Goal: Task Accomplishment & Management: Manage account settings

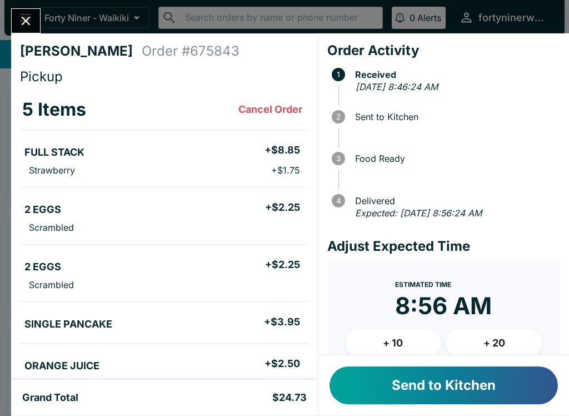
click at [421, 379] on button "Send to Kitchen" at bounding box center [443, 385] width 228 height 38
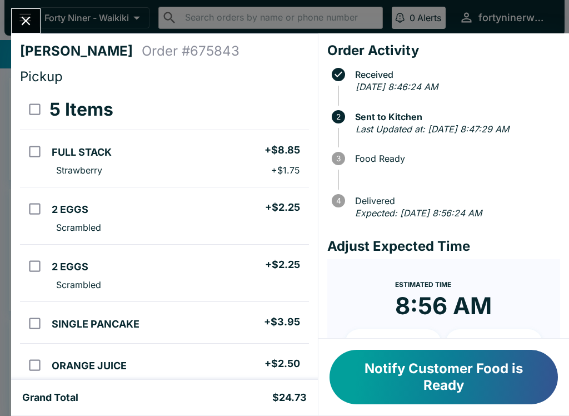
click at [29, 28] on icon "Close" at bounding box center [25, 20] width 15 height 15
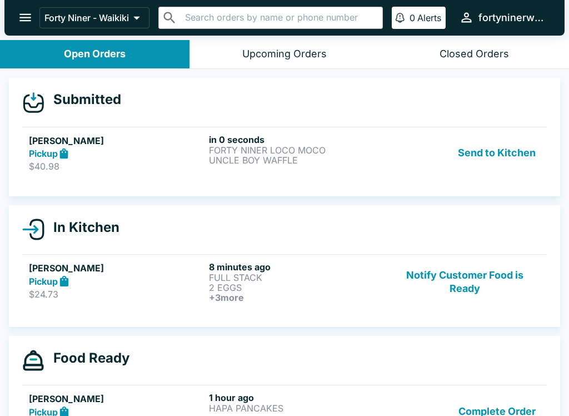
click at [371, 162] on p "UNCLE BOY WAFFLE" at bounding box center [297, 160] width 176 height 10
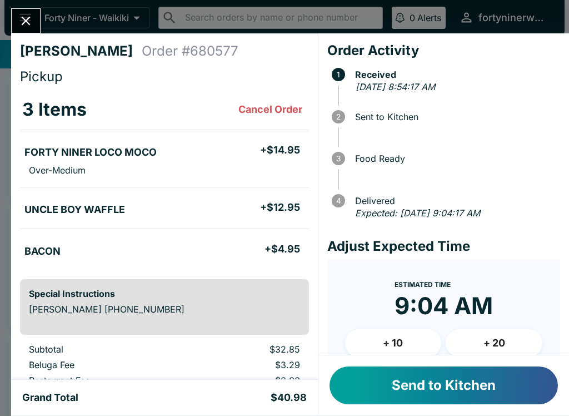
click at [438, 379] on button "Send to Kitchen" at bounding box center [443, 385] width 228 height 38
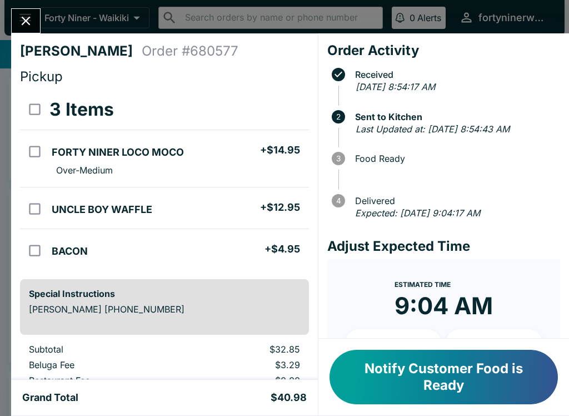
click at [29, 20] on icon "Close" at bounding box center [25, 20] width 15 height 15
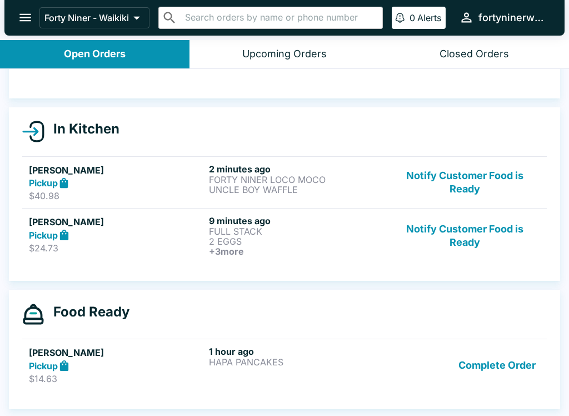
scroll to position [82, 0]
click at [153, 246] on p "$24.73" at bounding box center [117, 247] width 176 height 11
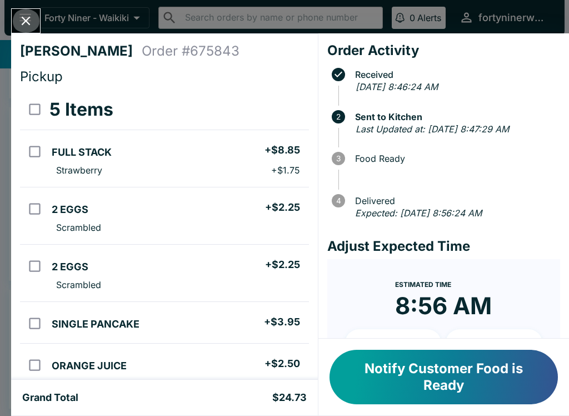
click at [34, 24] on button "Close" at bounding box center [26, 21] width 28 height 24
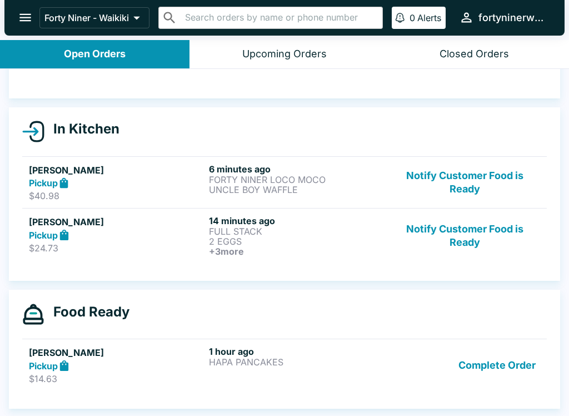
click at [132, 186] on div "Pickup" at bounding box center [117, 183] width 176 height 13
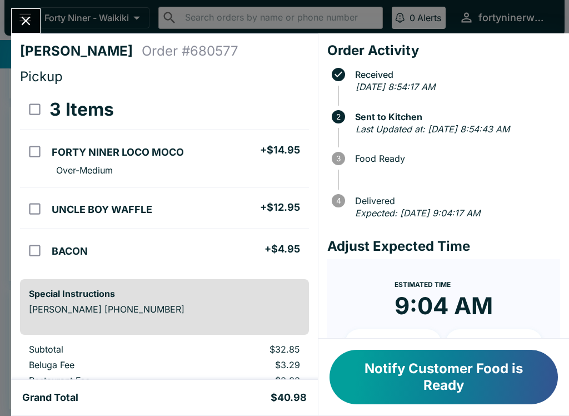
click at [28, 26] on icon "Close" at bounding box center [25, 20] width 15 height 15
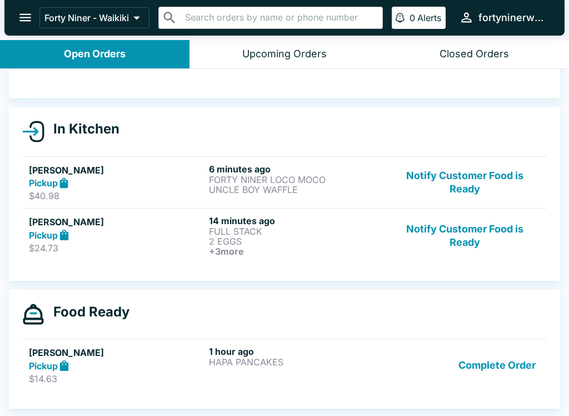
click at [132, 242] on p "$24.73" at bounding box center [117, 247] width 176 height 11
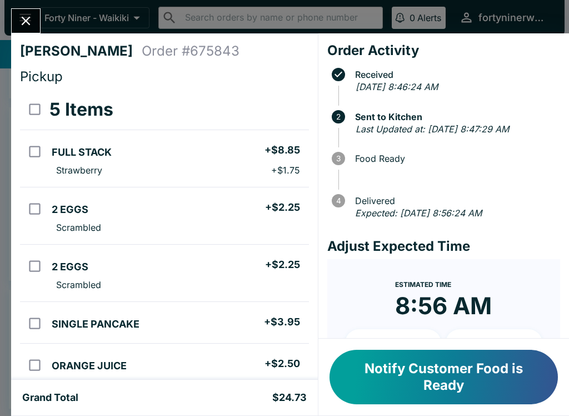
click at [27, 22] on icon "Close" at bounding box center [26, 21] width 9 height 9
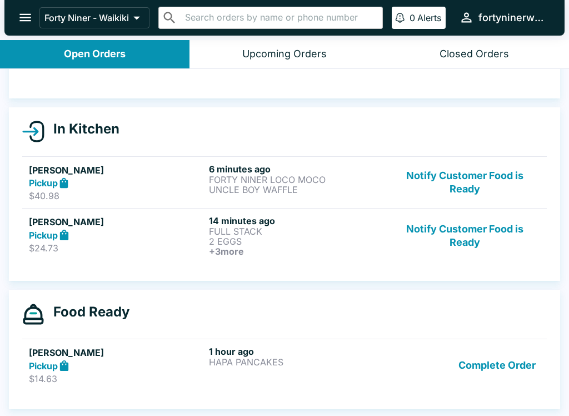
click at [152, 185] on div "Pickup" at bounding box center [117, 183] width 176 height 13
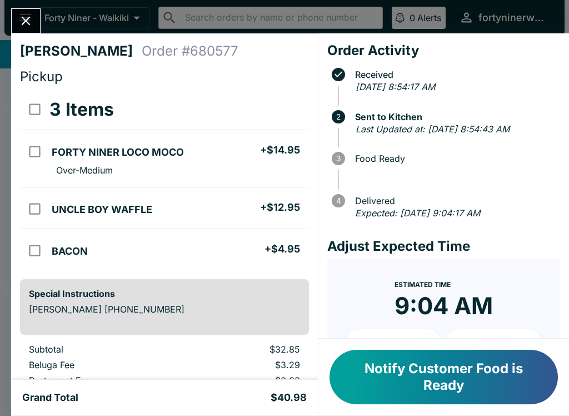
click at [29, 22] on icon "Close" at bounding box center [25, 20] width 15 height 15
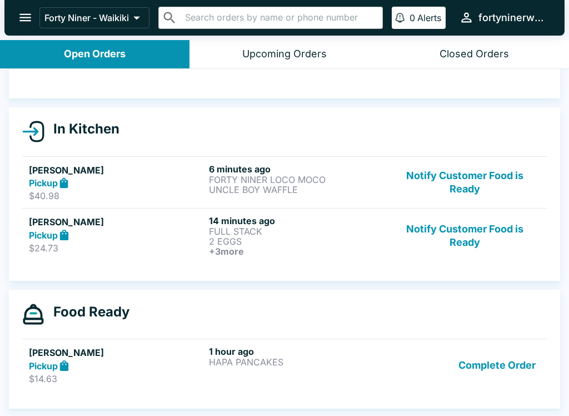
click at [153, 412] on div "Submitted No orders found In Kitchen [PERSON_NAME] Pickup $40.98 6 minutes ago …" at bounding box center [284, 243] width 569 height 349
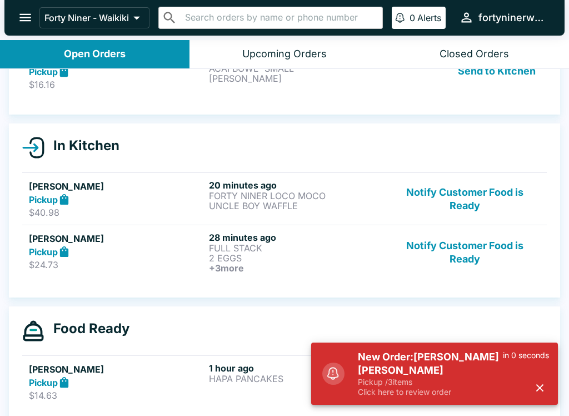
scroll to position [19, 0]
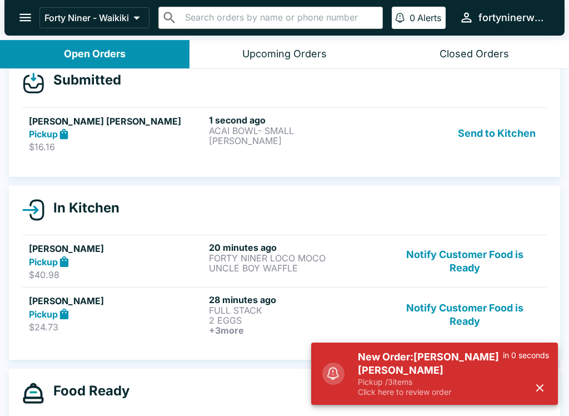
click at [351, 140] on p "[PERSON_NAME]" at bounding box center [297, 141] width 176 height 10
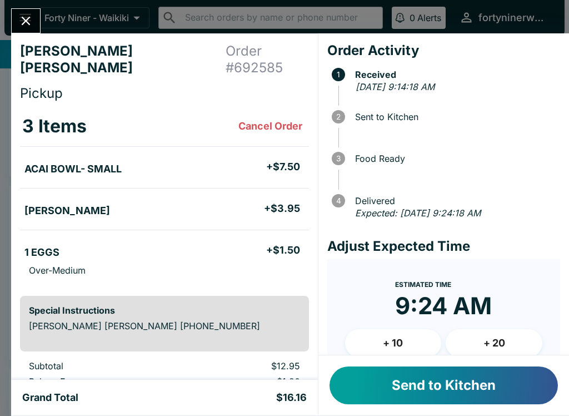
click at [498, 380] on button "Send to Kitchen" at bounding box center [443, 385] width 228 height 38
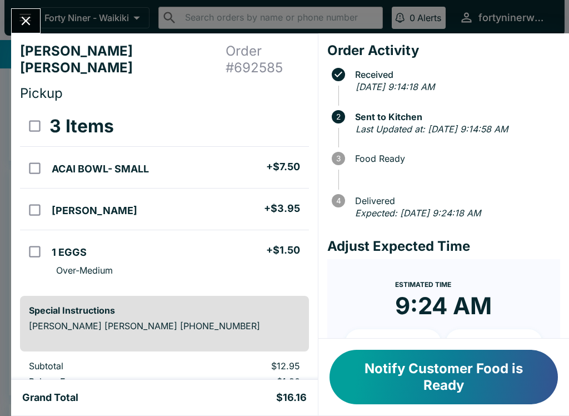
click at [27, 26] on icon "Close" at bounding box center [25, 20] width 15 height 15
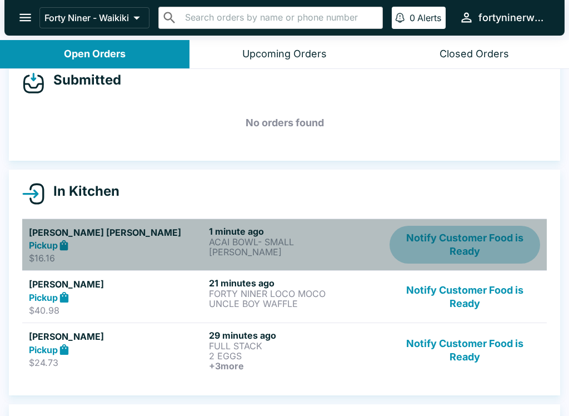
click at [467, 239] on button "Notify Customer Food is Ready" at bounding box center [464, 245] width 151 height 38
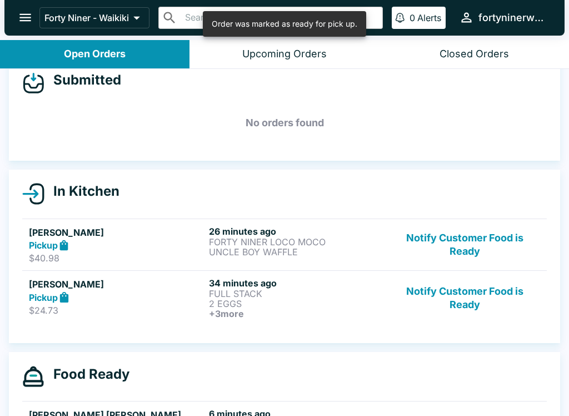
click at [473, 247] on button "Notify Customer Food is Ready" at bounding box center [464, 245] width 151 height 38
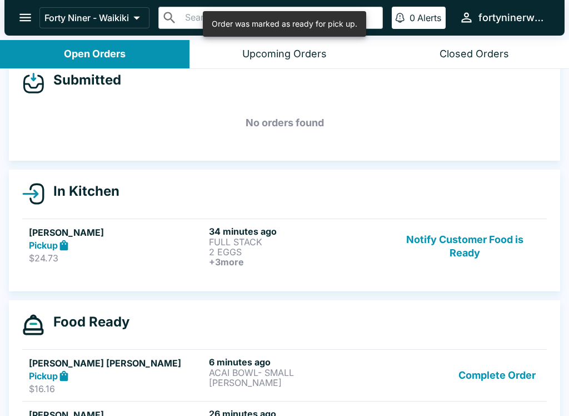
click at [466, 243] on button "Notify Customer Food is Ready" at bounding box center [464, 246] width 151 height 41
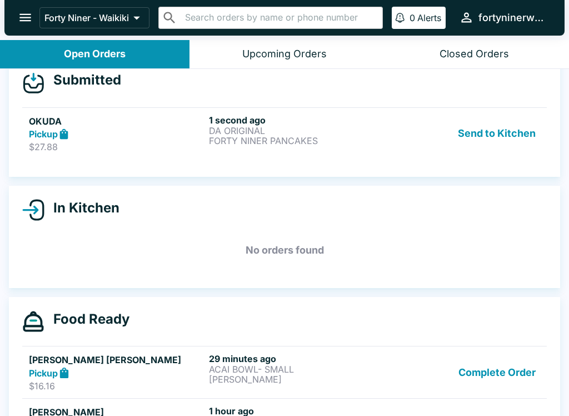
click at [327, 126] on p "DA ORIGINAL" at bounding box center [297, 131] width 176 height 10
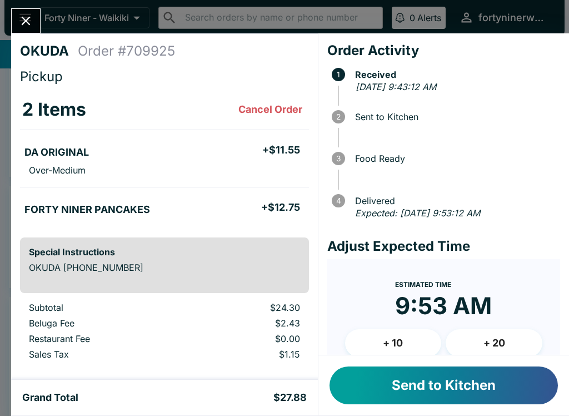
click at [420, 383] on button "Send to Kitchen" at bounding box center [443, 385] width 228 height 38
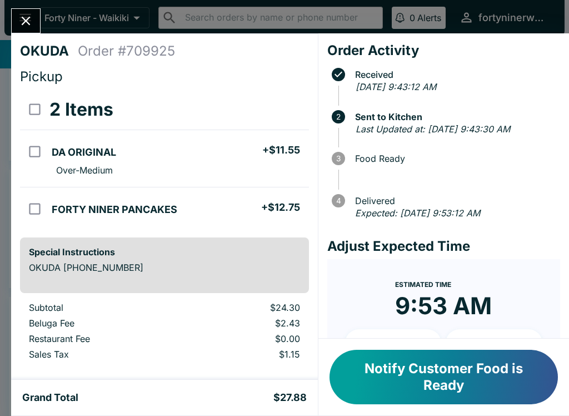
click at [38, 15] on button "Close" at bounding box center [26, 21] width 28 height 24
